Goal: Task Accomplishment & Management: Use online tool/utility

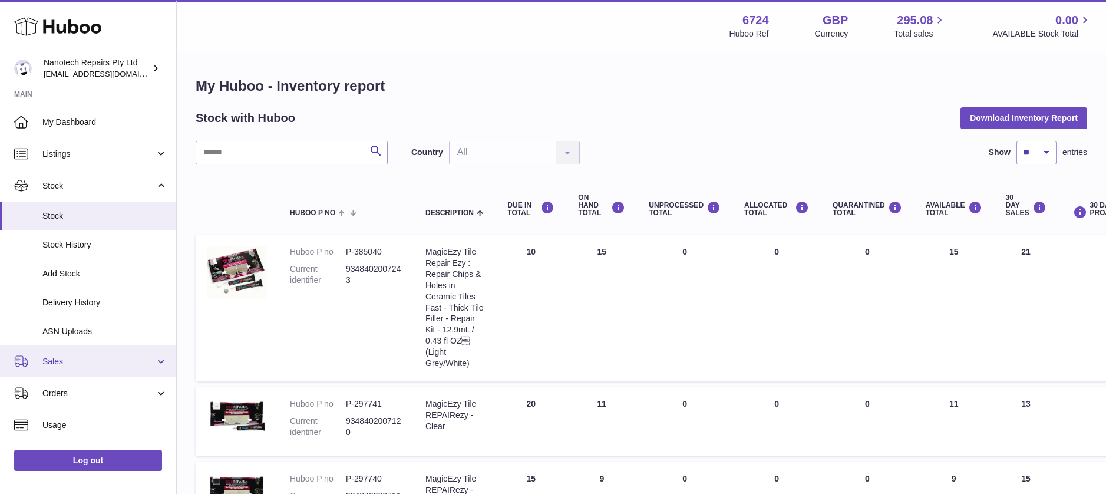
click at [105, 355] on link "Sales" at bounding box center [88, 361] width 176 height 32
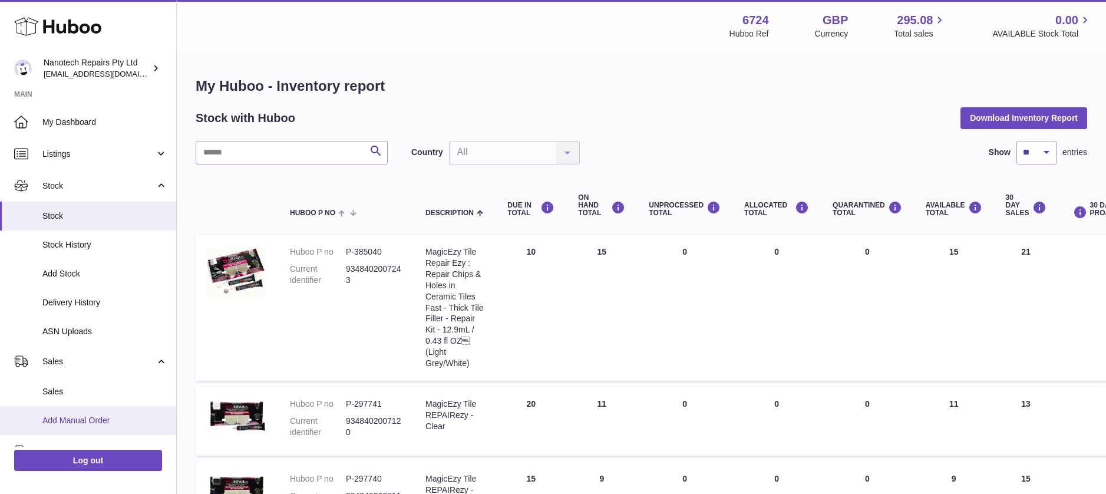
click at [103, 424] on span "Add Manual Order" at bounding box center [104, 420] width 125 height 11
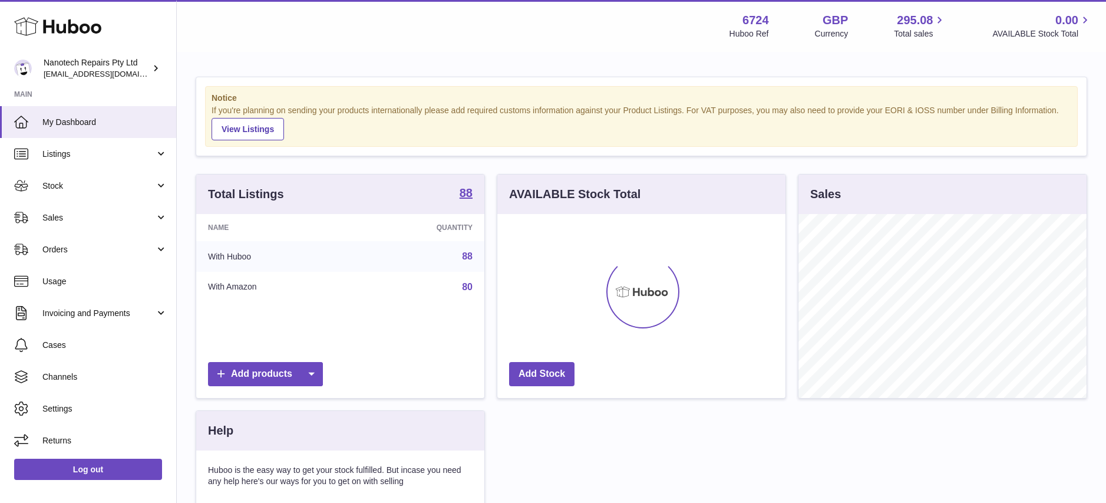
scroll to position [184, 288]
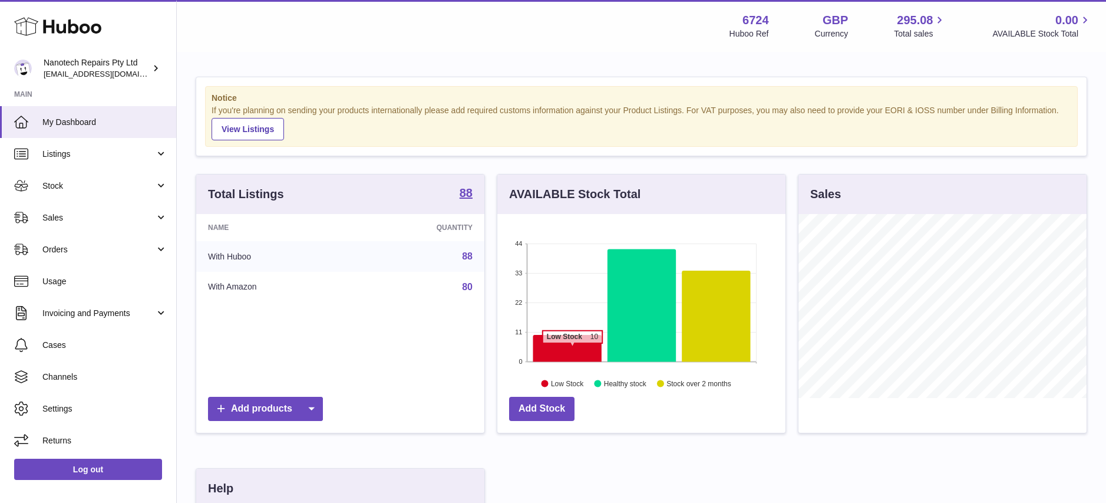
click at [572, 349] on icon at bounding box center [567, 348] width 68 height 27
click at [569, 353] on icon at bounding box center [567, 348] width 68 height 27
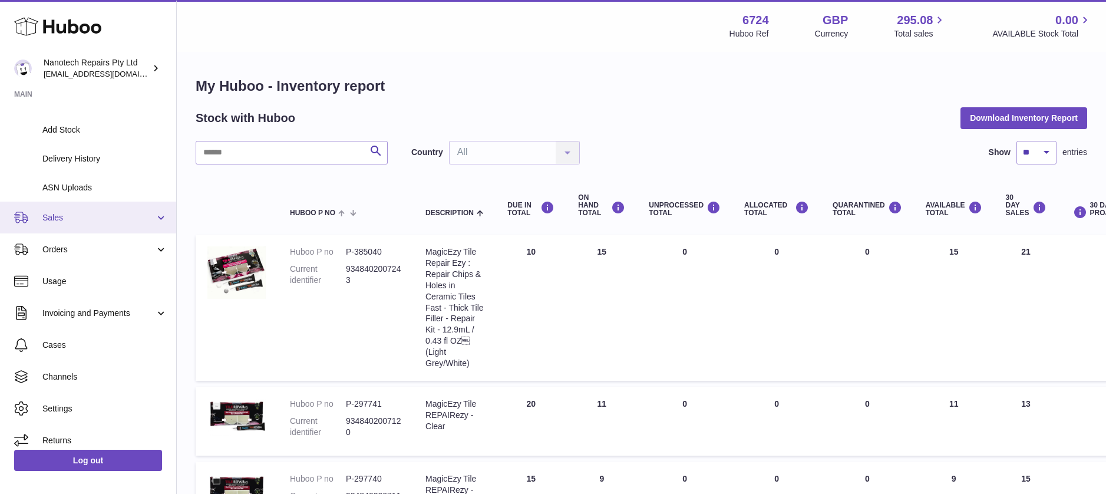
scroll to position [144, 0]
